Goal: Task Accomplishment & Management: Manage account settings

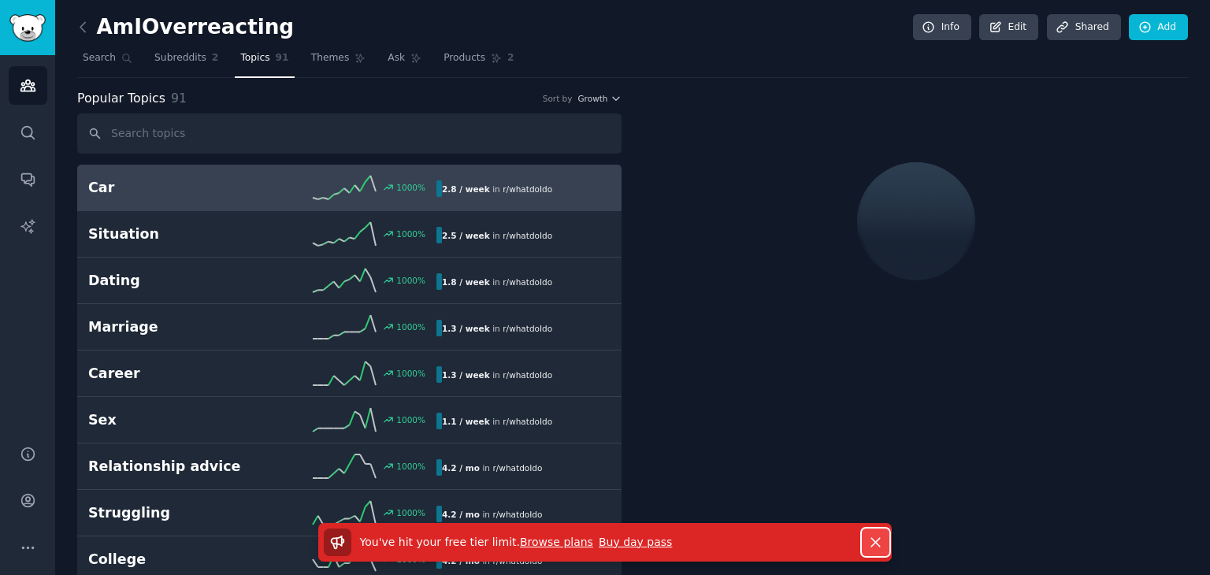
click at [880, 536] on icon "button" at bounding box center [875, 542] width 17 height 17
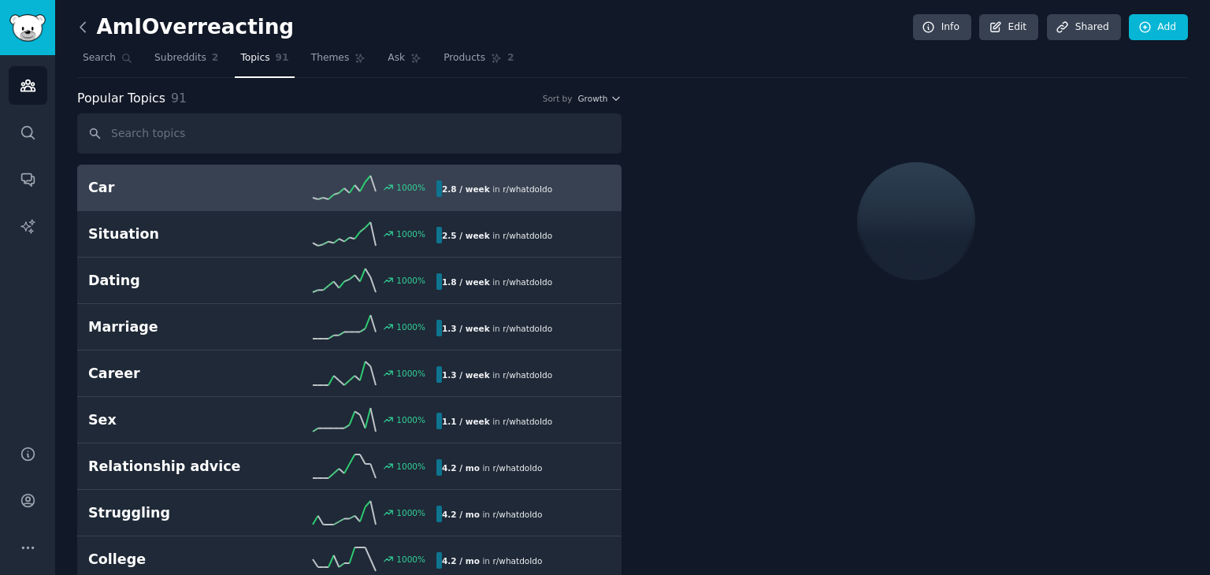
click at [82, 30] on icon at bounding box center [83, 27] width 17 height 17
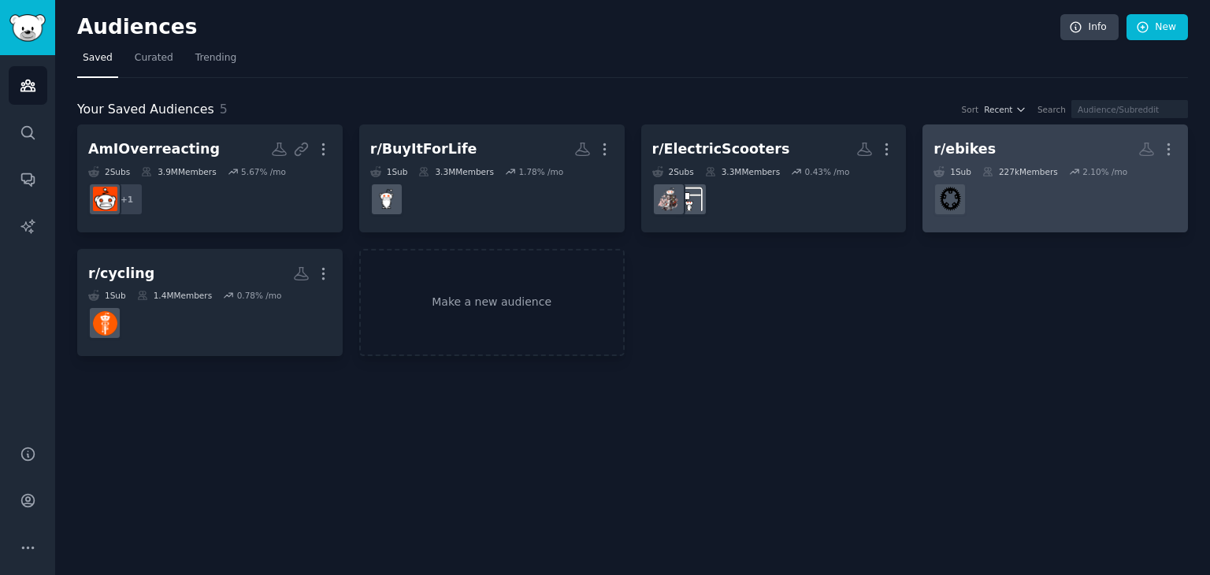
click at [967, 196] on dd "r/ebikes" at bounding box center [1054, 199] width 243 height 44
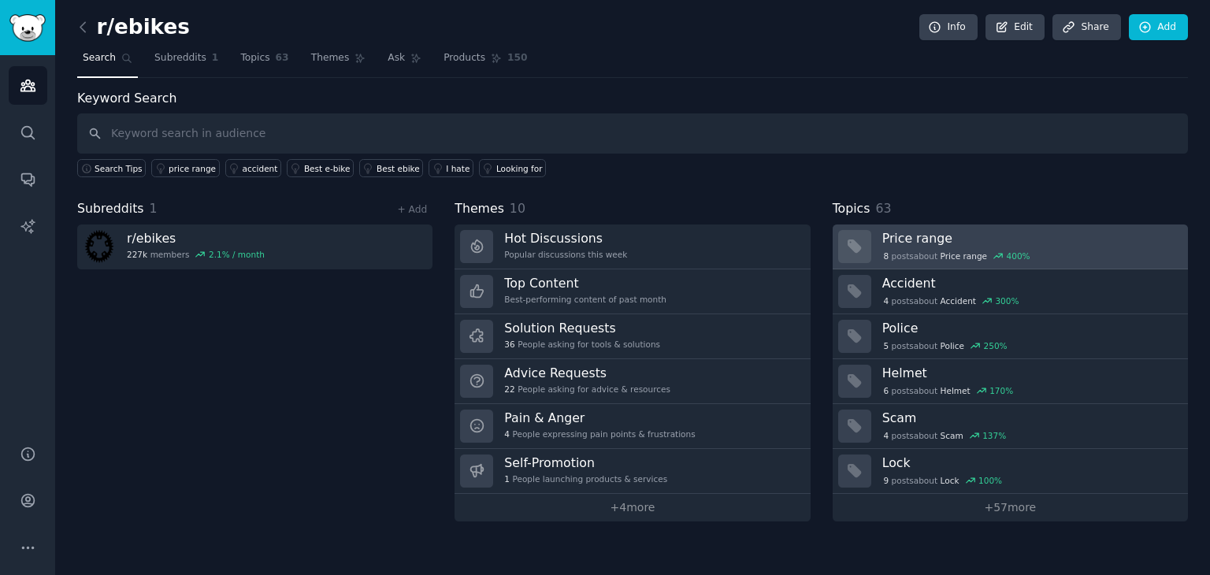
click at [914, 261] on div "8 post s about Price range 400 %" at bounding box center [957, 256] width 150 height 14
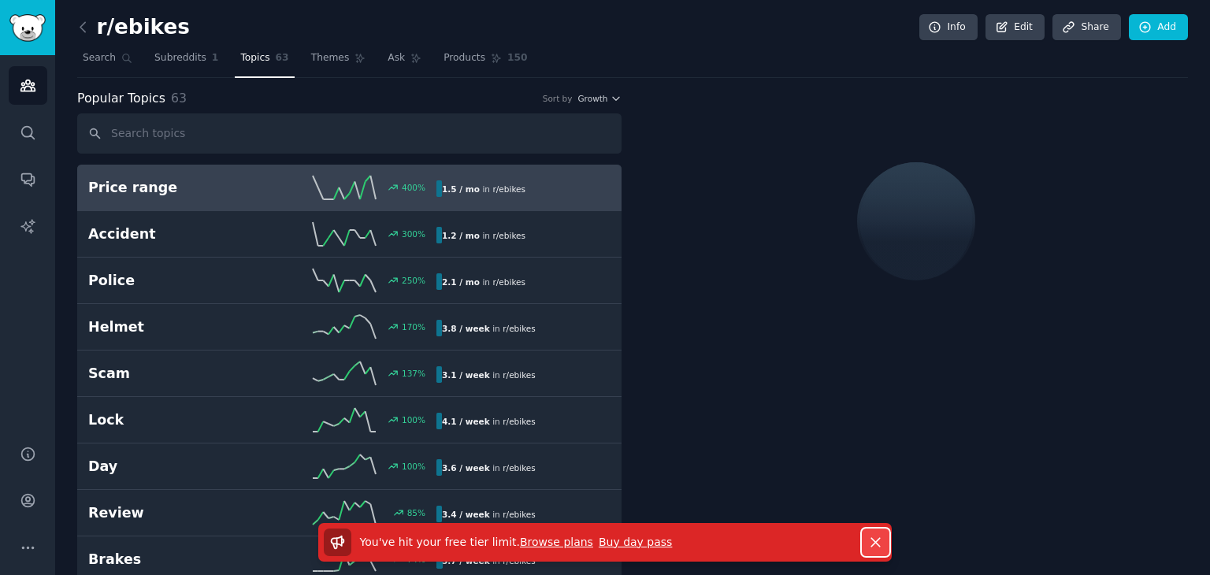
click at [875, 543] on icon "button" at bounding box center [875, 542] width 17 height 17
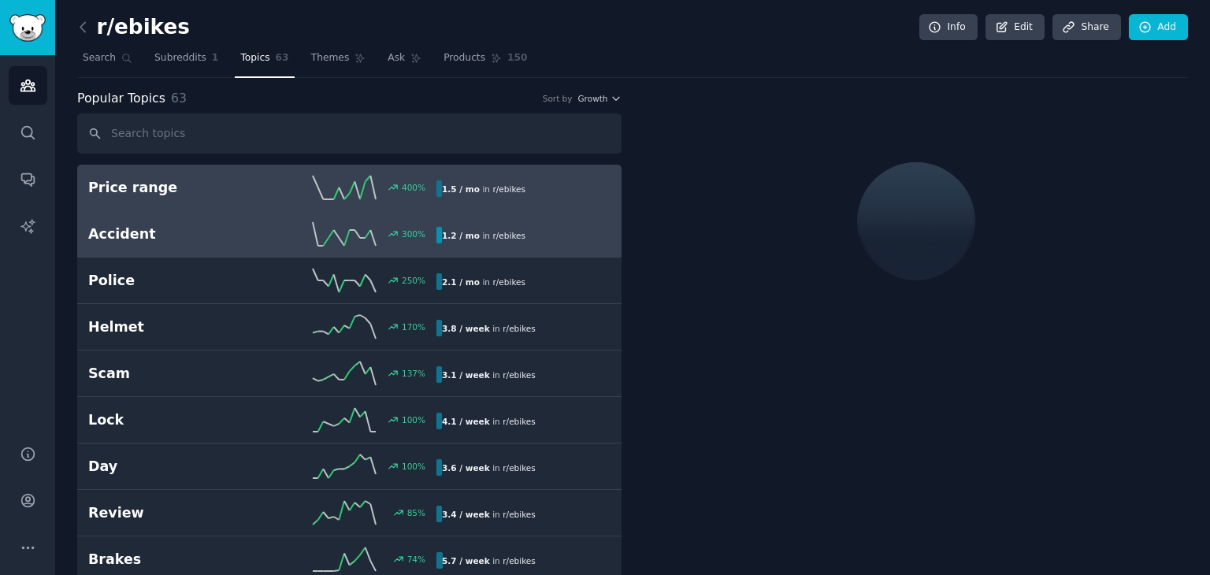
click at [165, 225] on h2 "Accident" at bounding box center [175, 234] width 174 height 20
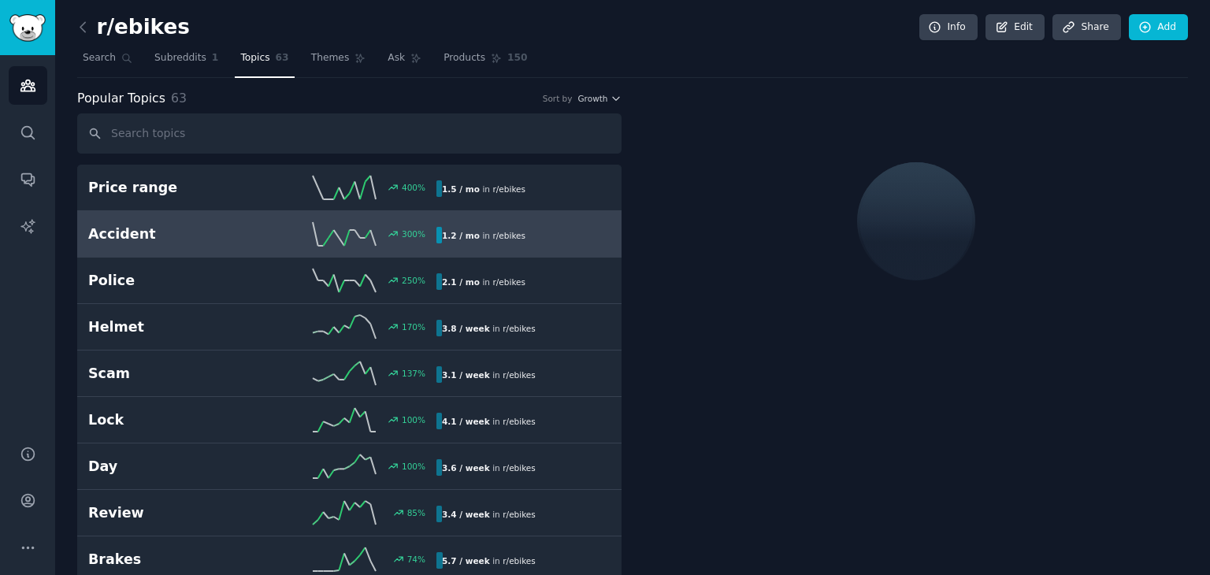
click at [165, 225] on h2 "Accident" at bounding box center [175, 234] width 174 height 20
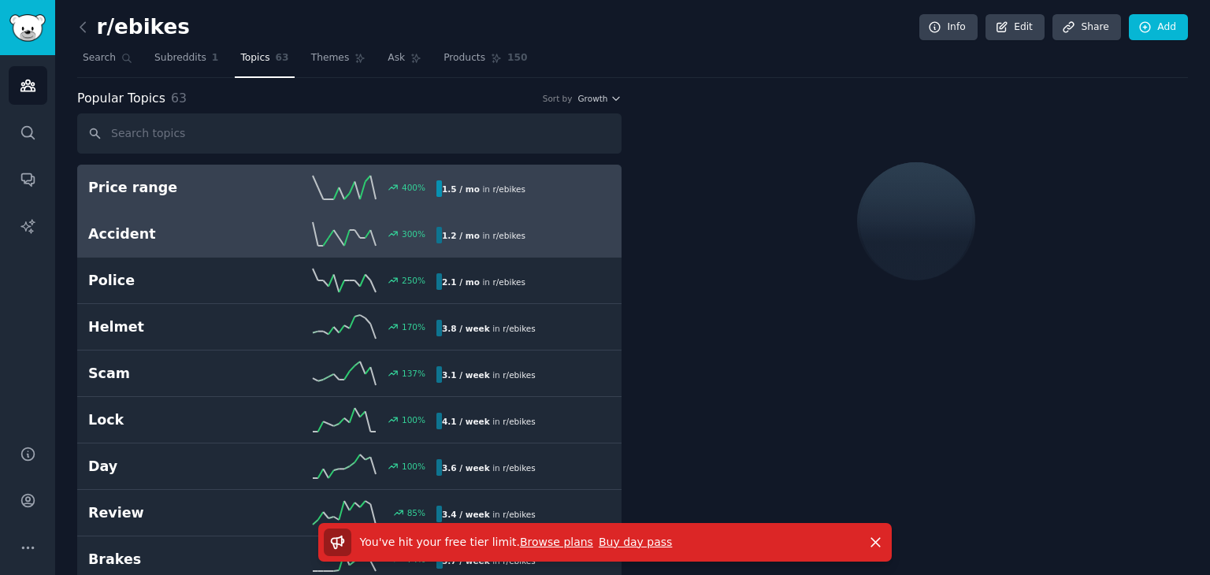
click at [169, 196] on div "Price range 400 % 1.5 / mo in r/ ebikes" at bounding box center [349, 188] width 522 height 24
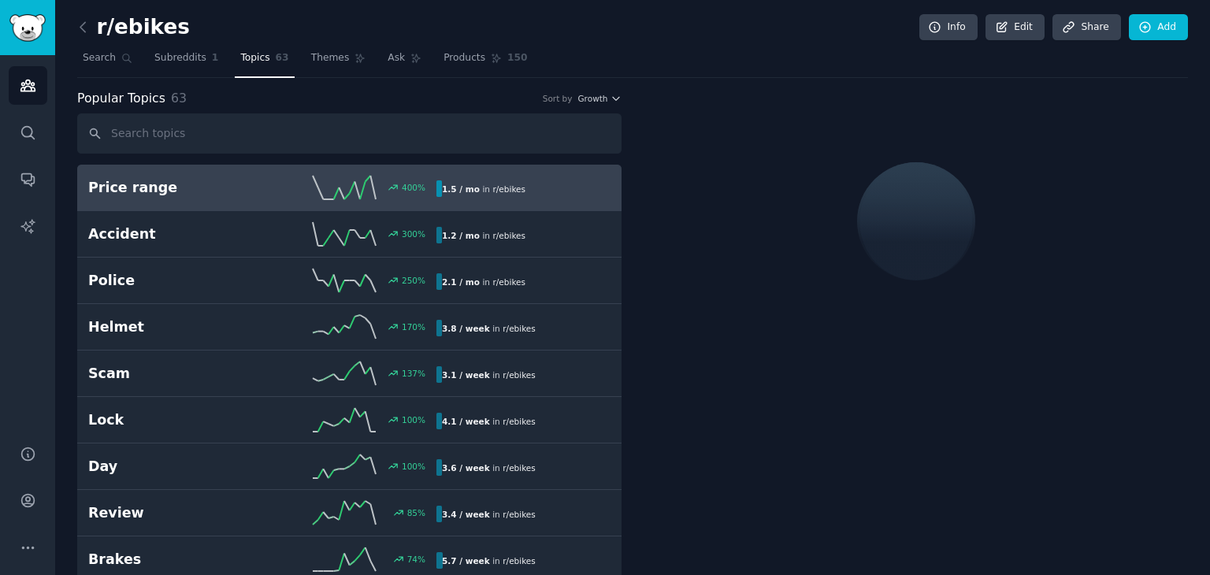
click at [169, 196] on div "Price range 400 % 1.5 / mo in r/ ebikes" at bounding box center [349, 188] width 522 height 24
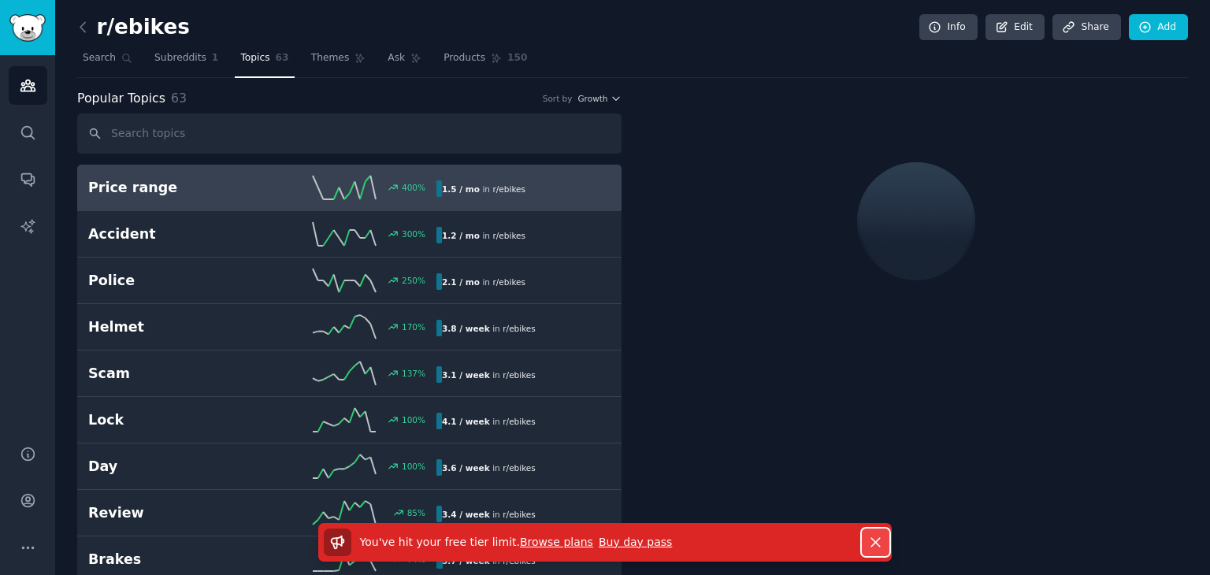
click at [873, 550] on button "Dismiss" at bounding box center [876, 542] width 28 height 28
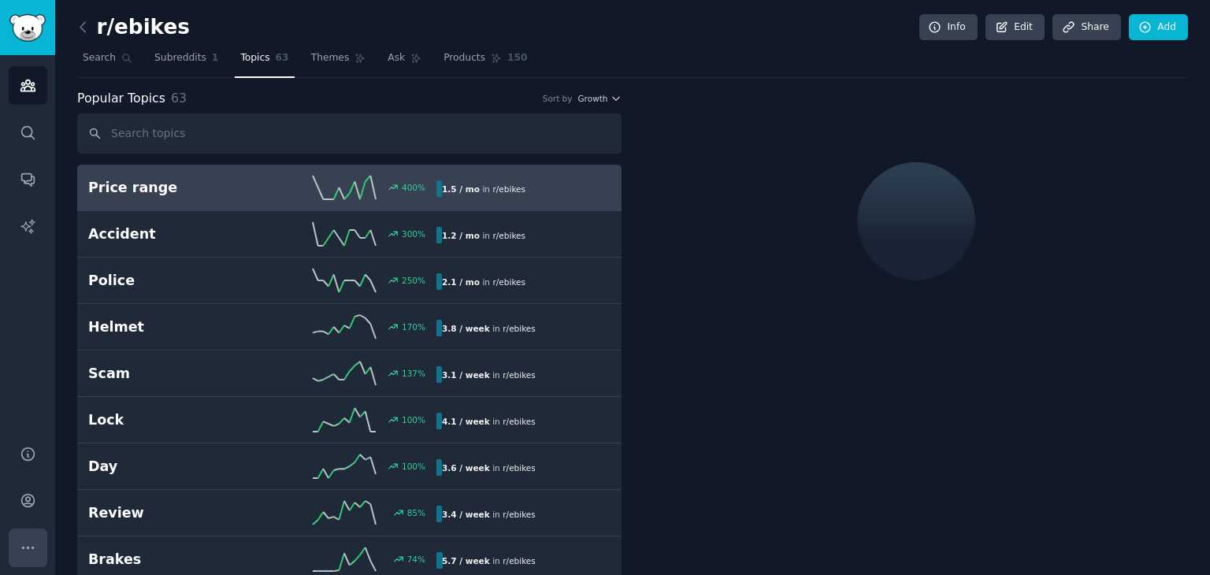
click at [28, 543] on icon "Sidebar" at bounding box center [28, 547] width 17 height 17
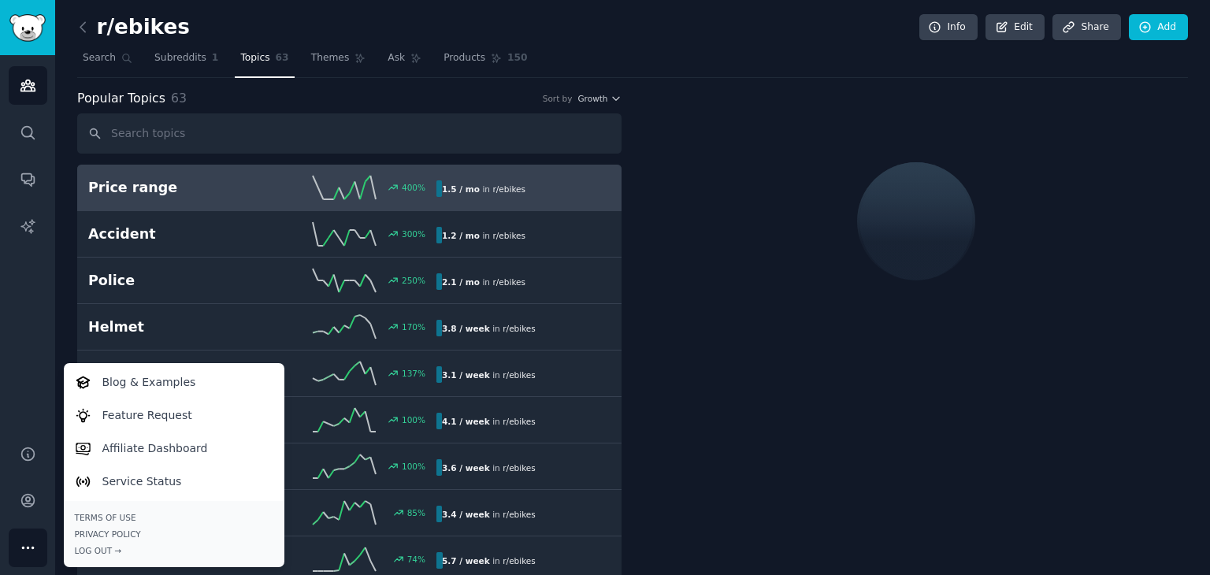
click at [28, 543] on icon "Sidebar" at bounding box center [28, 547] width 17 height 17
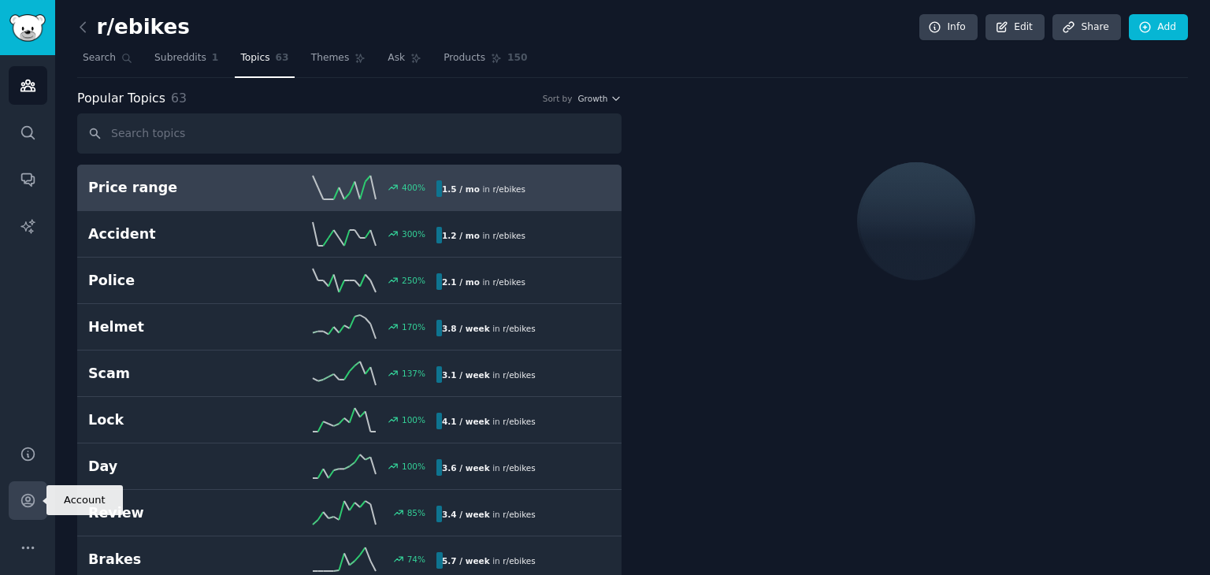
click at [27, 514] on link "Account" at bounding box center [28, 500] width 39 height 39
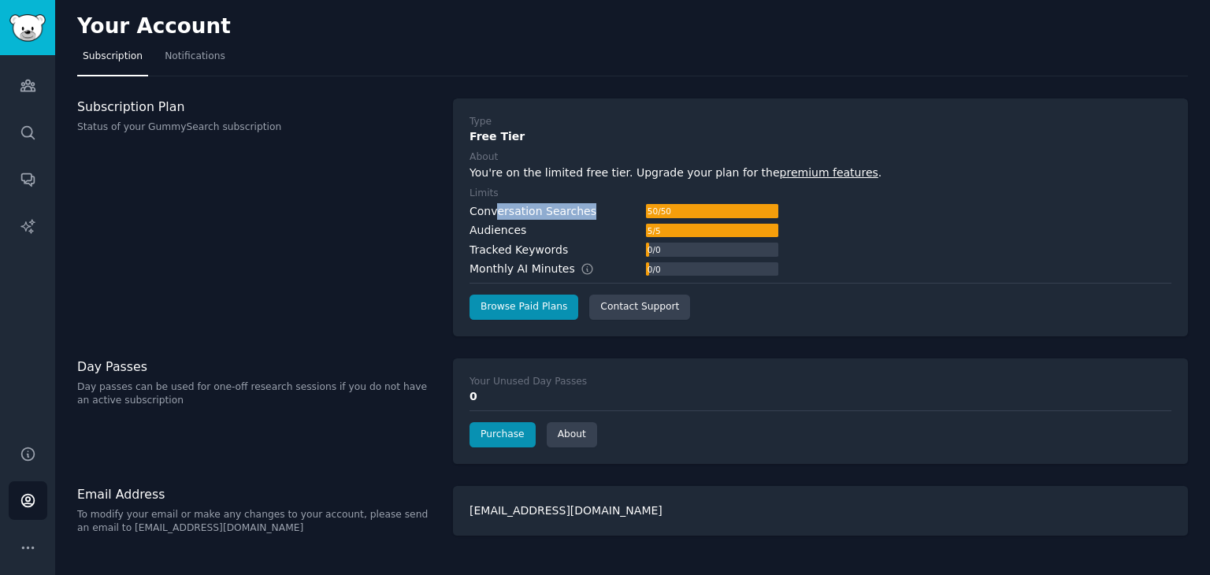
drag, startPoint x: 591, startPoint y: 216, endPoint x: 492, endPoint y: 213, distance: 98.5
click at [492, 210] on div "Conversation Searches 50 / 50" at bounding box center [623, 211] width 309 height 17
click at [497, 228] on div "Audiences" at bounding box center [497, 230] width 57 height 17
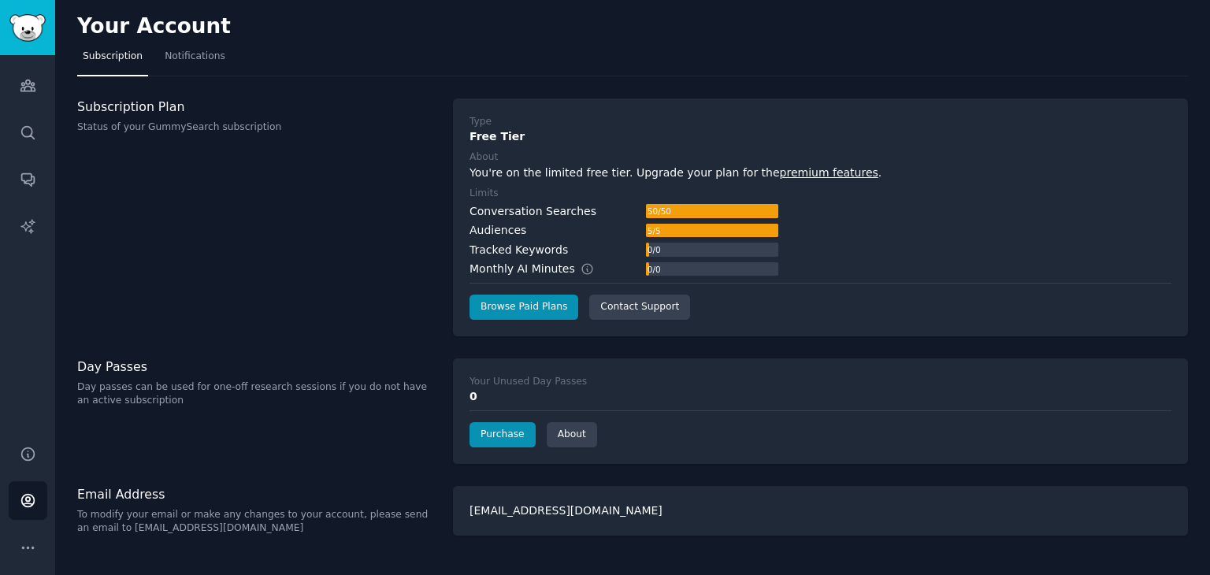
click at [494, 244] on div "Tracked Keywords" at bounding box center [518, 250] width 98 height 17
click at [496, 255] on div "Tracked Keywords" at bounding box center [518, 250] width 98 height 17
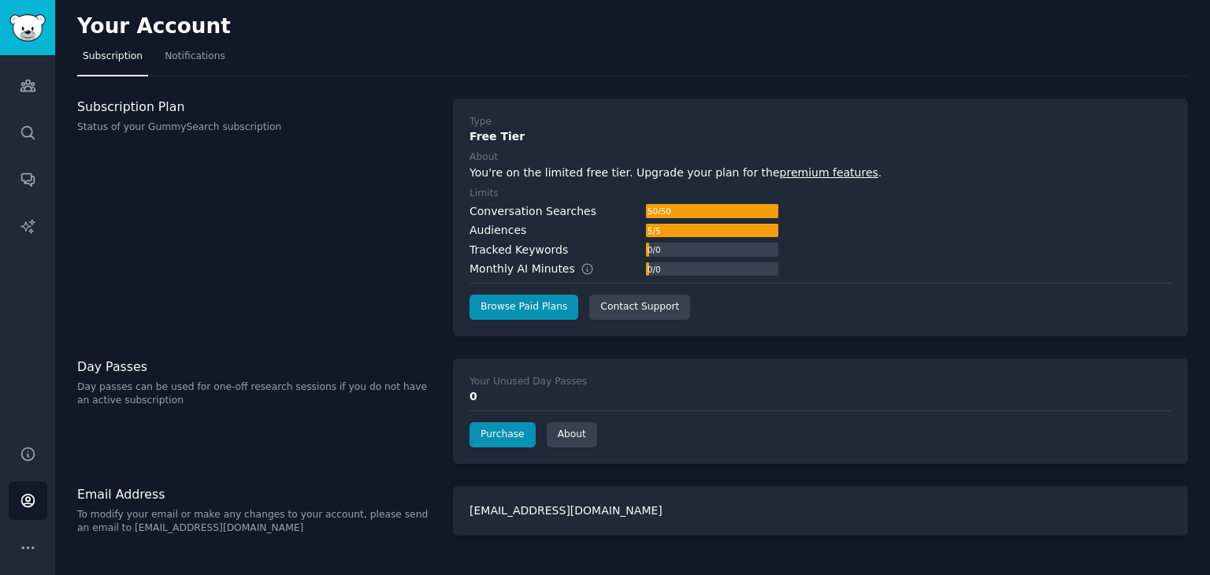
click at [496, 258] on div "Conversation Searches 50 / 50 Audiences 5 / 5 Tracked Keywords 0 / 0 Monthly AI…" at bounding box center [623, 240] width 309 height 75
click at [340, 241] on div "Subscription Plan Status of your GummySearch subscription" at bounding box center [256, 217] width 359 height 238
click at [15, 536] on button "More" at bounding box center [28, 547] width 39 height 39
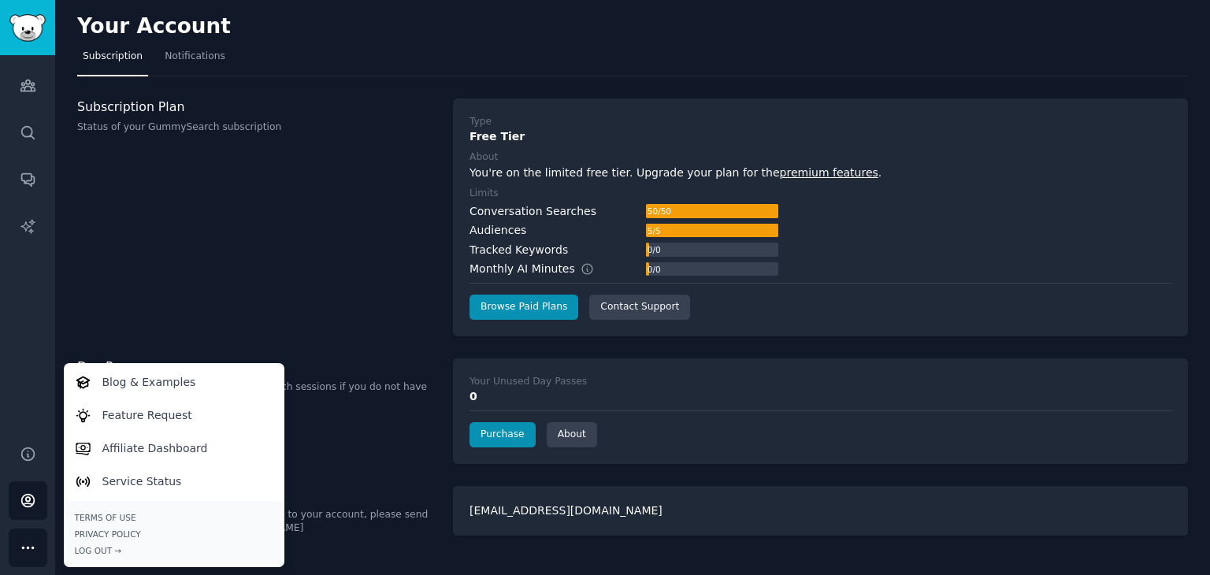
click at [89, 542] on div "Terms of Use Privacy Policy Log Out →" at bounding box center [174, 534] width 198 height 44
click at [89, 543] on div "Terms of Use Privacy Policy Log Out →" at bounding box center [174, 534] width 198 height 44
click at [91, 547] on div "Log Out →" at bounding box center [174, 550] width 198 height 11
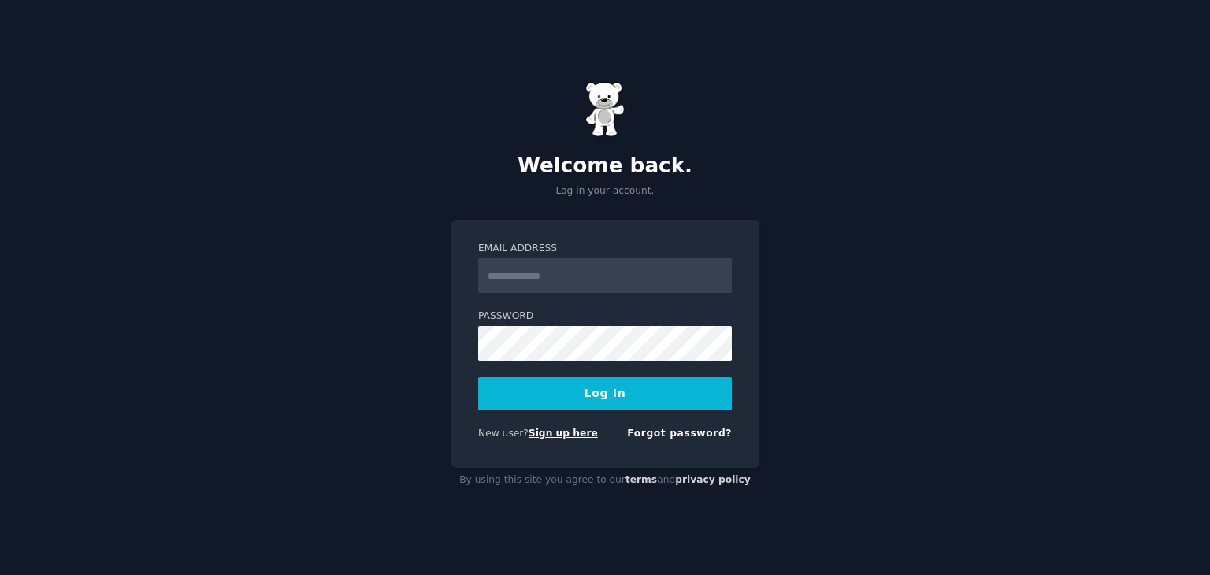
click at [550, 432] on link "Sign up here" at bounding box center [562, 433] width 69 height 11
